Goal: Find specific page/section

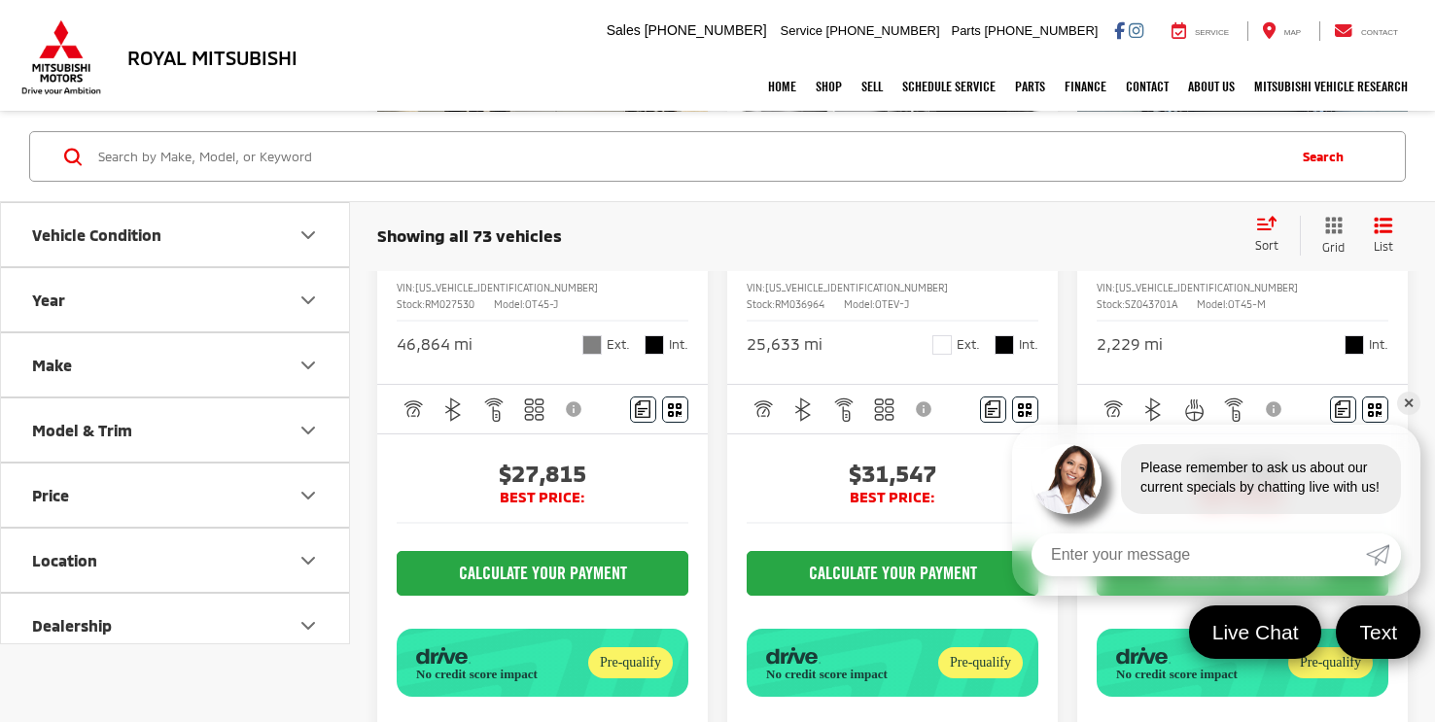
scroll to position [1506, 0]
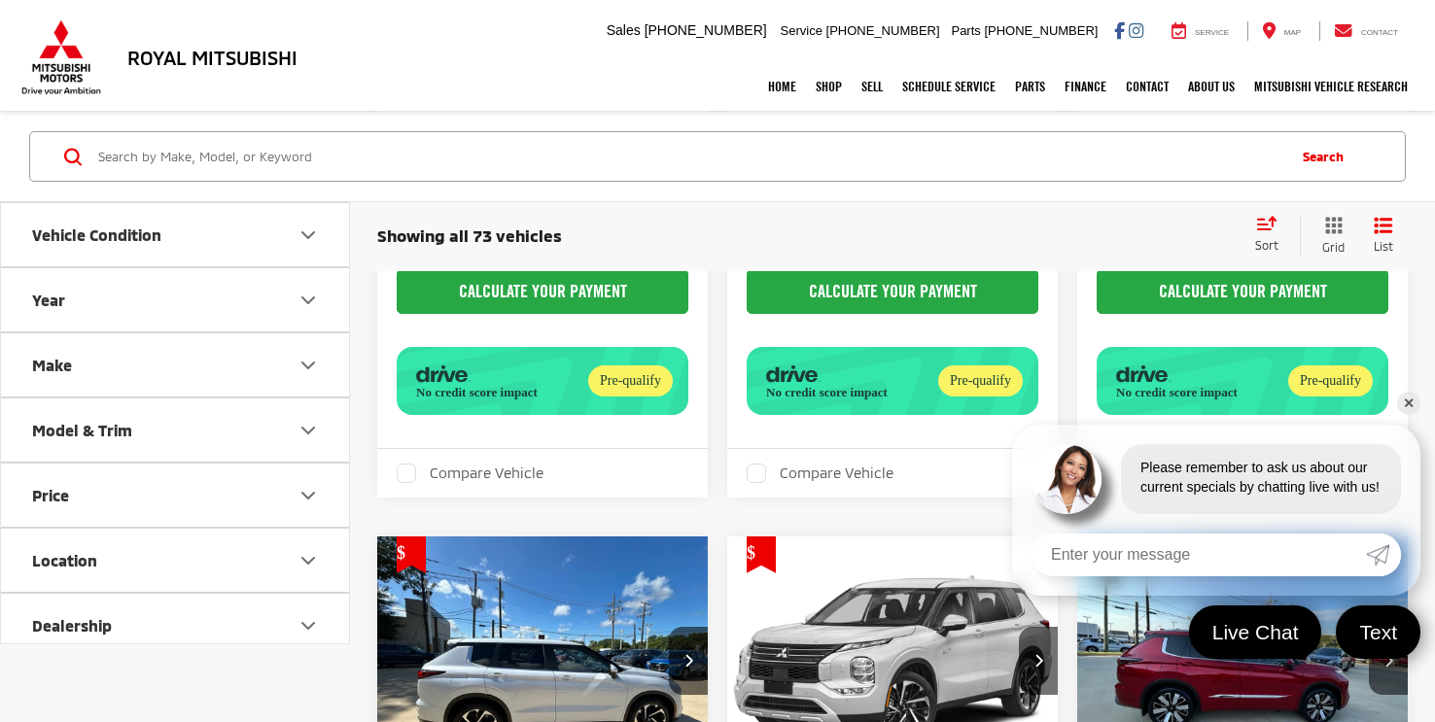
click at [437, 148] on input "Search by Make, Model, or Keyword" at bounding box center [689, 156] width 1187 height 47
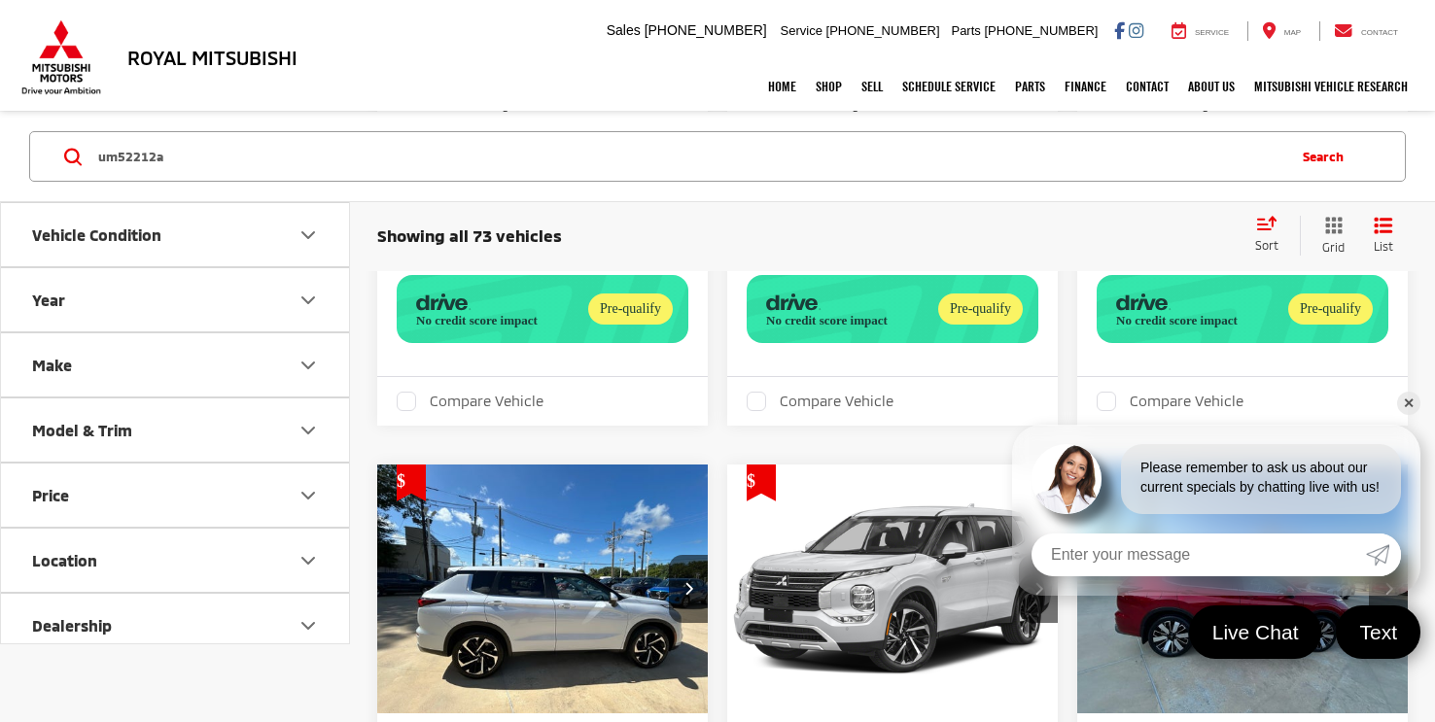
type input "um52212a"
